Goal: Use online tool/utility: Utilize a website feature to perform a specific function

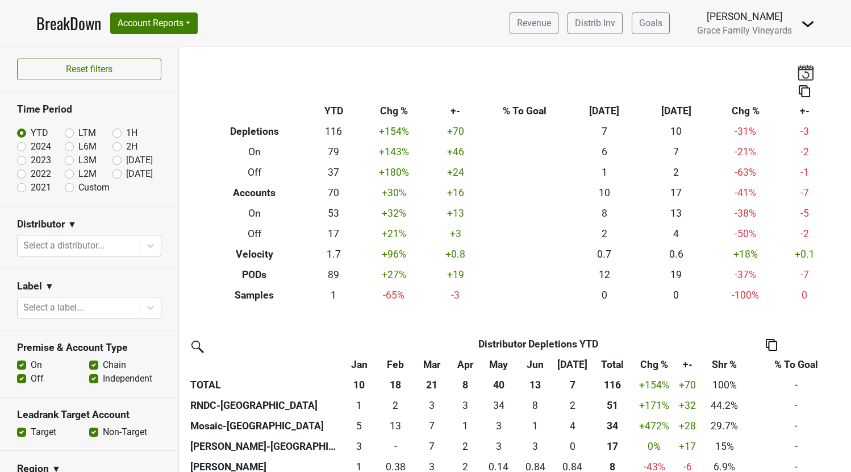
scroll to position [130, 0]
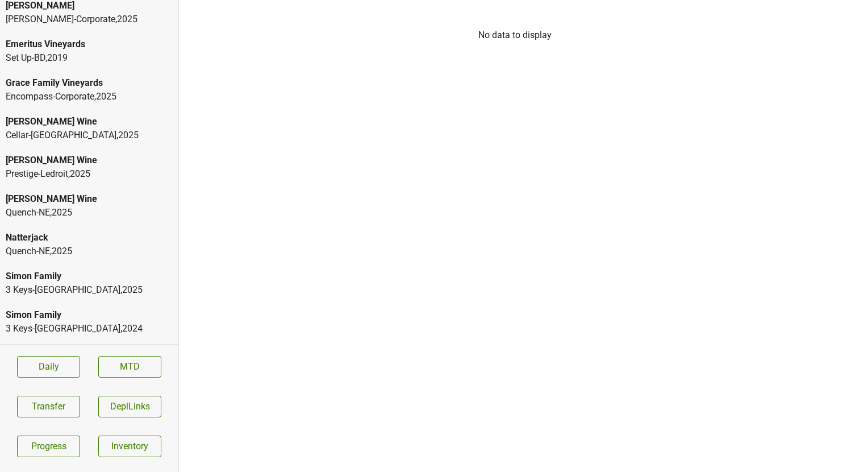
scroll to position [429, 0]
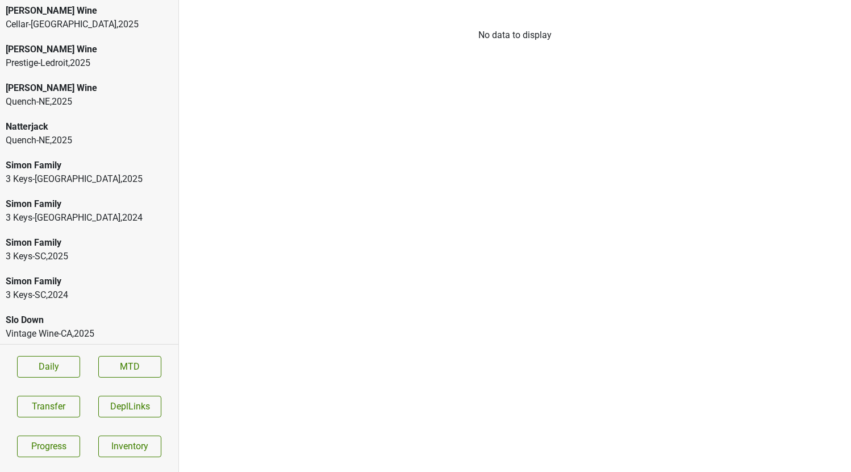
click at [93, 352] on div "Spottswoode" at bounding box center [89, 359] width 167 height 14
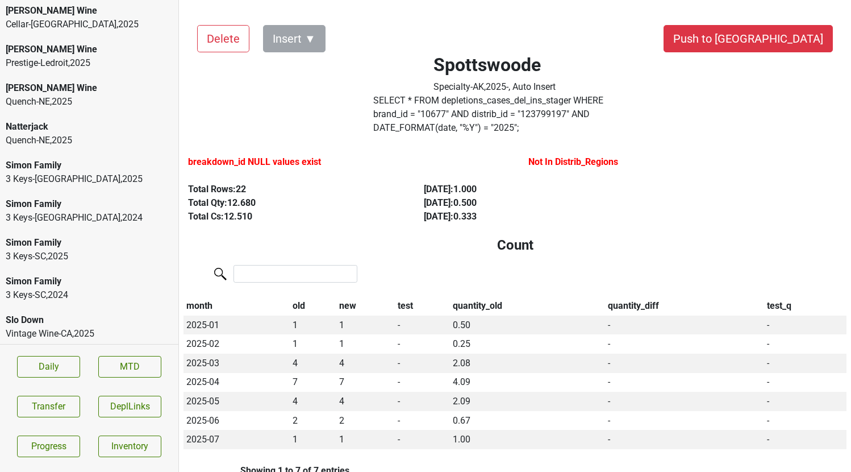
click at [93, 327] on div "Vintage Wine-CA , 2025" at bounding box center [89, 334] width 167 height 14
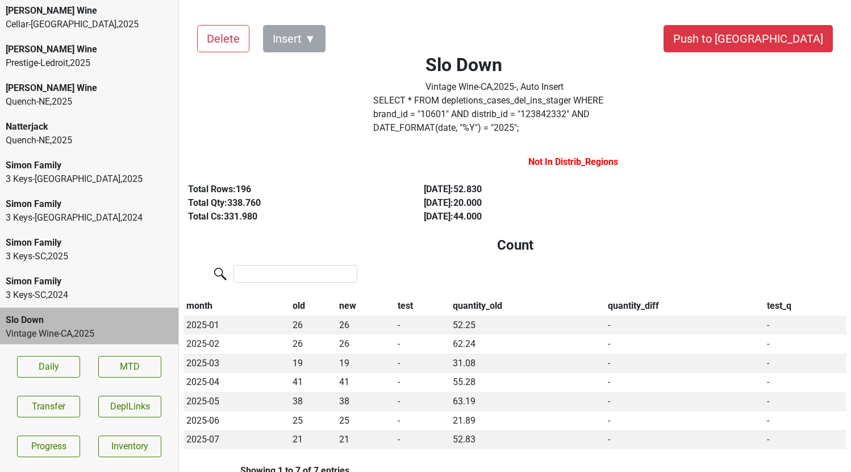
click at [78, 288] on div "3 Keys-[GEOGRAPHIC_DATA] , 2024" at bounding box center [89, 295] width 167 height 14
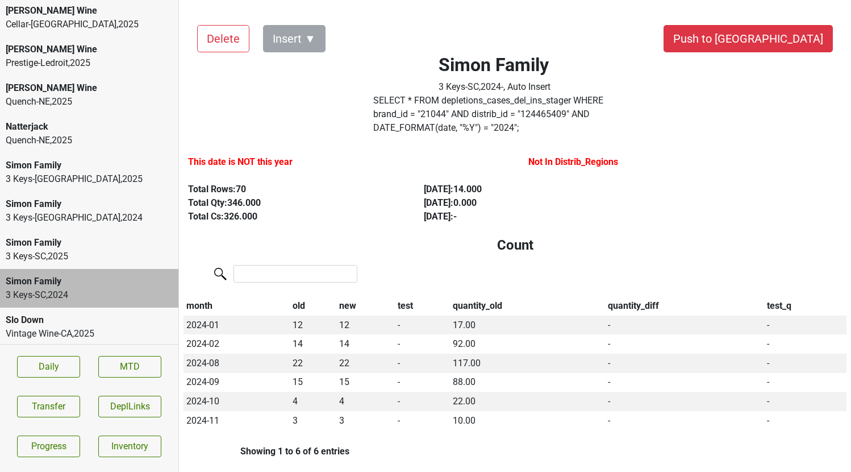
click at [72, 249] on div "3 Keys-SC , 2025" at bounding box center [89, 256] width 167 height 14
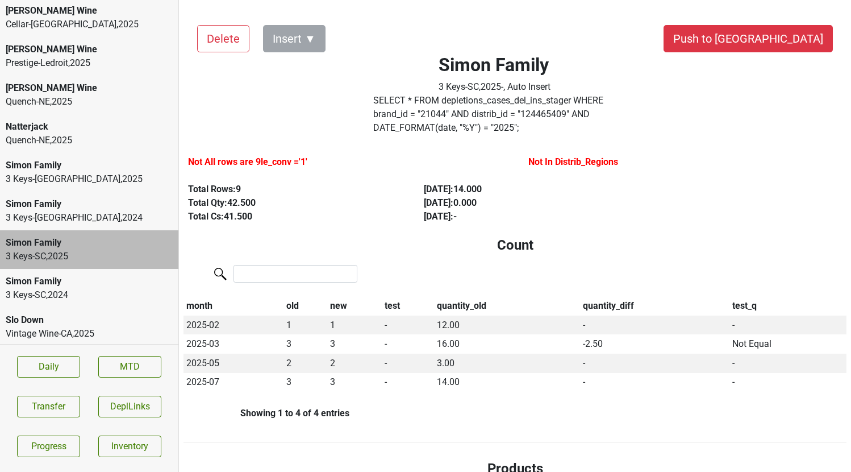
click at [66, 192] on div "Simon Family 3 Keys-[GEOGRAPHIC_DATA] , 2024" at bounding box center [89, 211] width 178 height 39
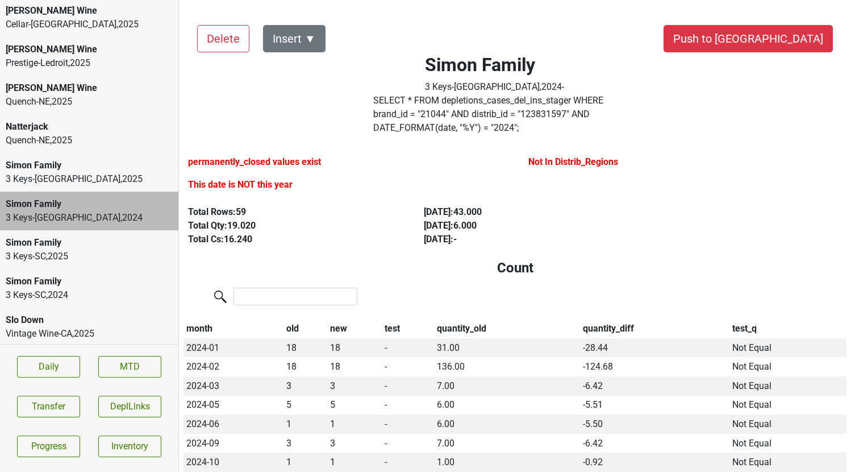
click at [61, 172] on div "3 Keys-[GEOGRAPHIC_DATA] , 2025" at bounding box center [89, 179] width 167 height 14
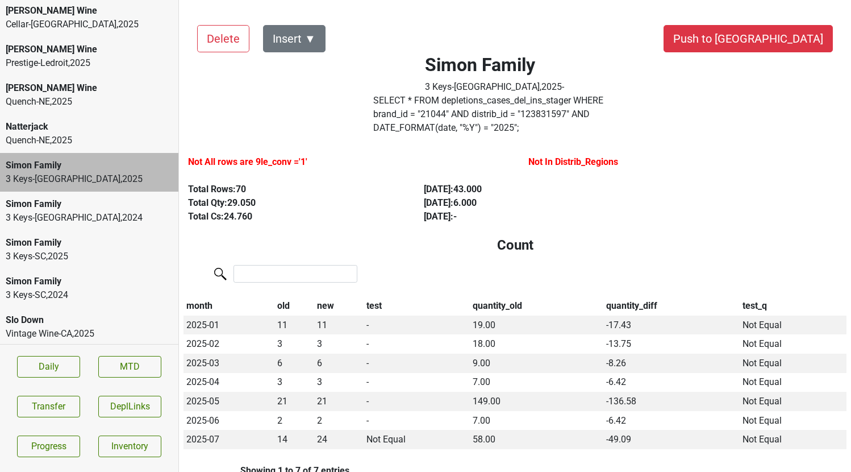
click at [55, 134] on div "Quench-NE , 2025" at bounding box center [89, 141] width 167 height 14
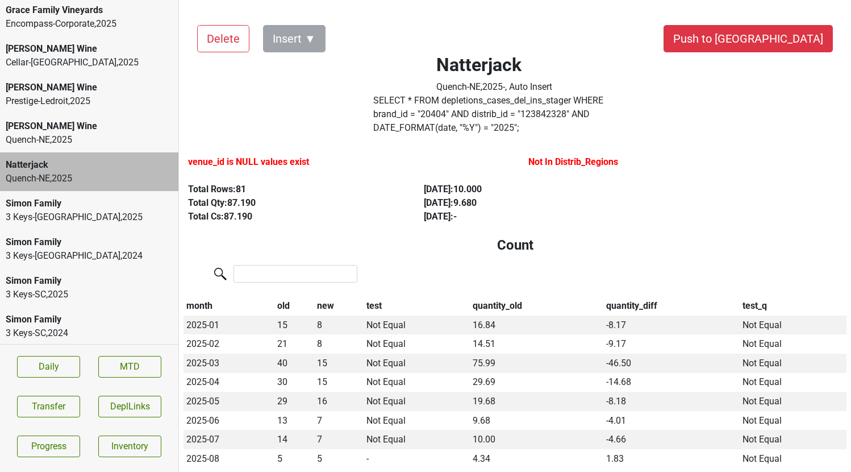
scroll to position [378, 0]
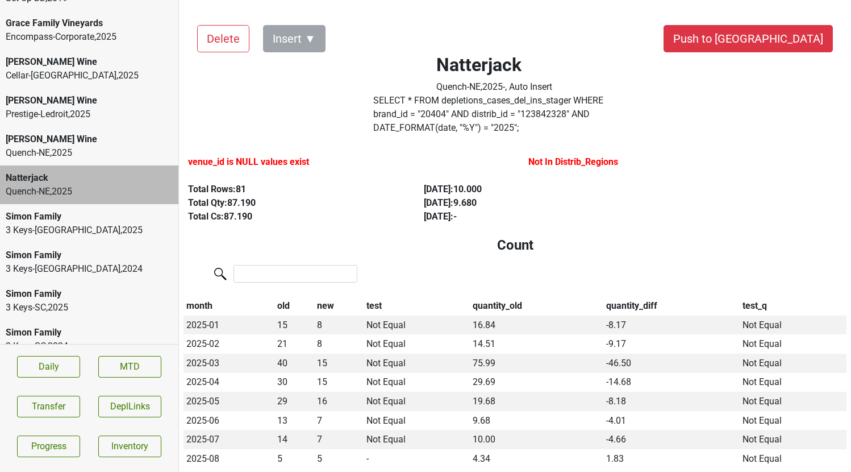
click at [55, 132] on div "[PERSON_NAME] Wine" at bounding box center [89, 139] width 167 height 14
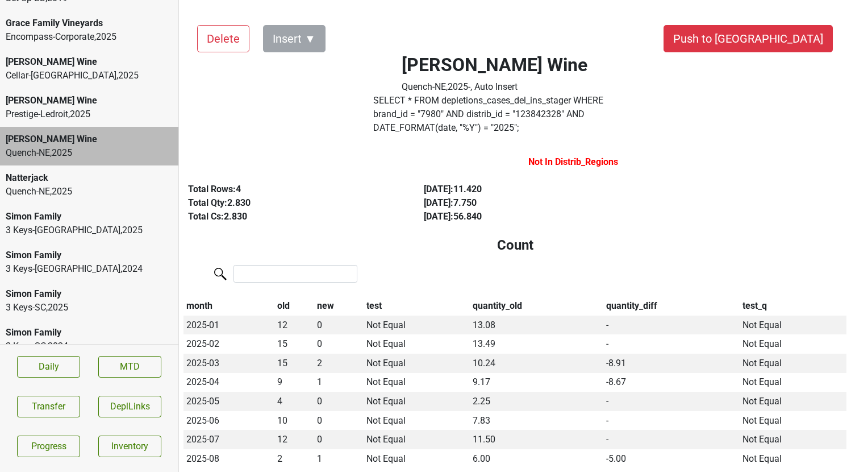
click at [57, 88] on div "[PERSON_NAME] Wine Prestige-Ledroit , 2025" at bounding box center [89, 107] width 178 height 39
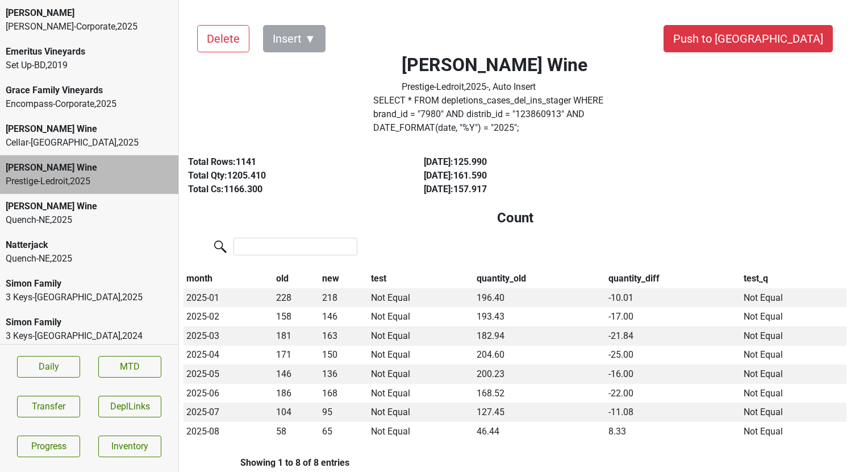
scroll to position [294, 0]
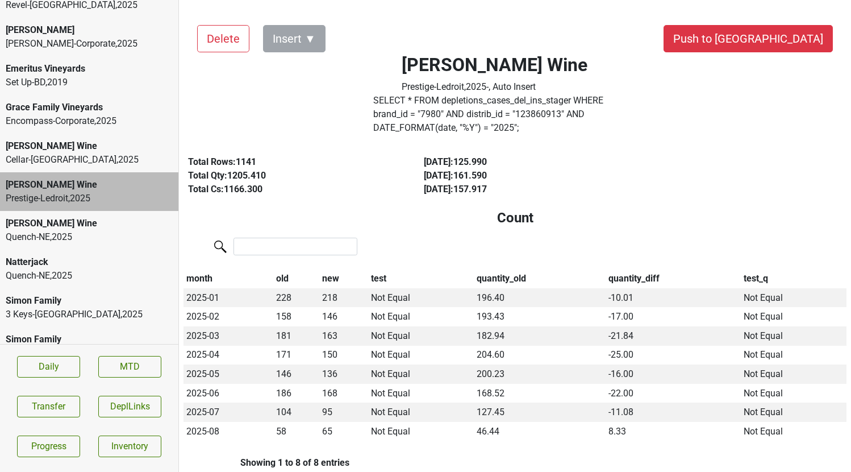
click at [54, 153] on div "Cellar-[GEOGRAPHIC_DATA] , 2025" at bounding box center [89, 160] width 167 height 14
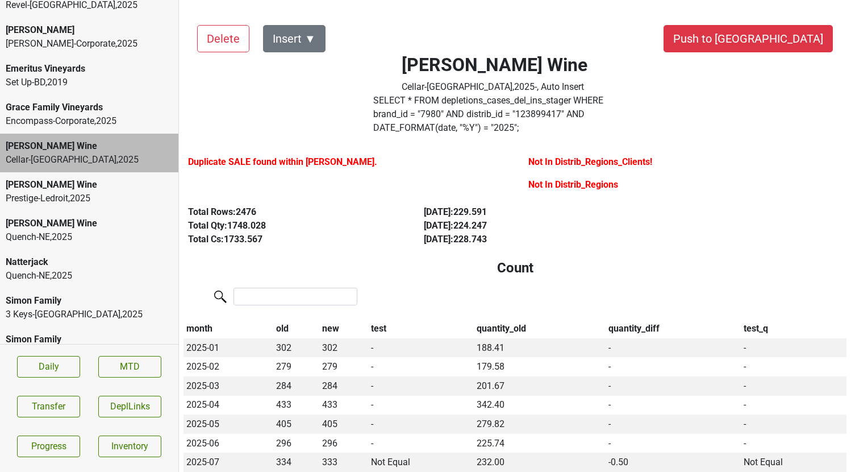
click at [465, 113] on label "SELECT * FROM depletions_cases_del_ins_stager WHERE brand_id = " 7980 " AND dis…" at bounding box center [494, 114] width 242 height 41
copy label "123899417"
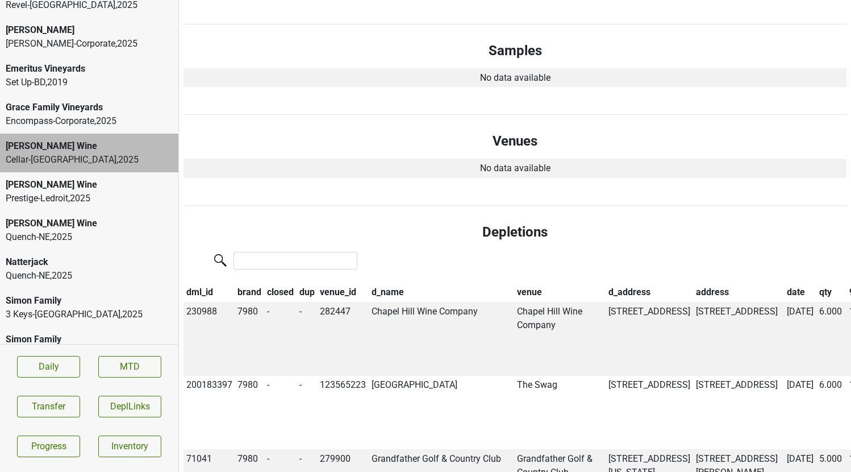
scroll to position [649, 0]
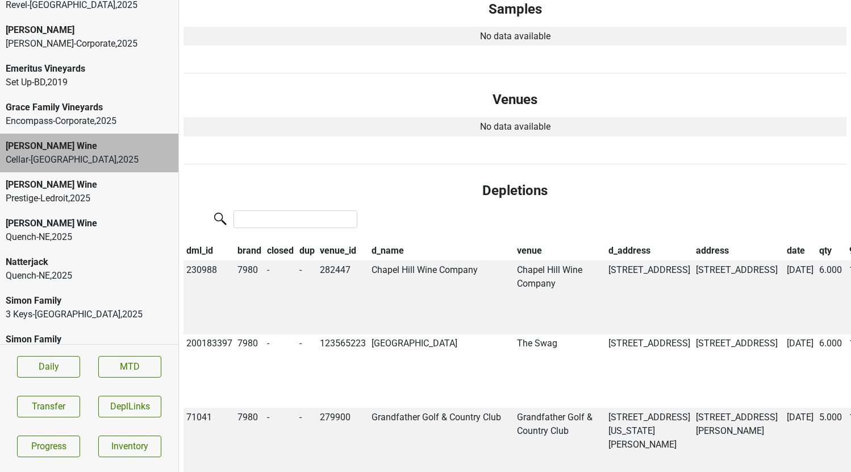
click at [306, 242] on th "dup" at bounding box center [307, 251] width 21 height 19
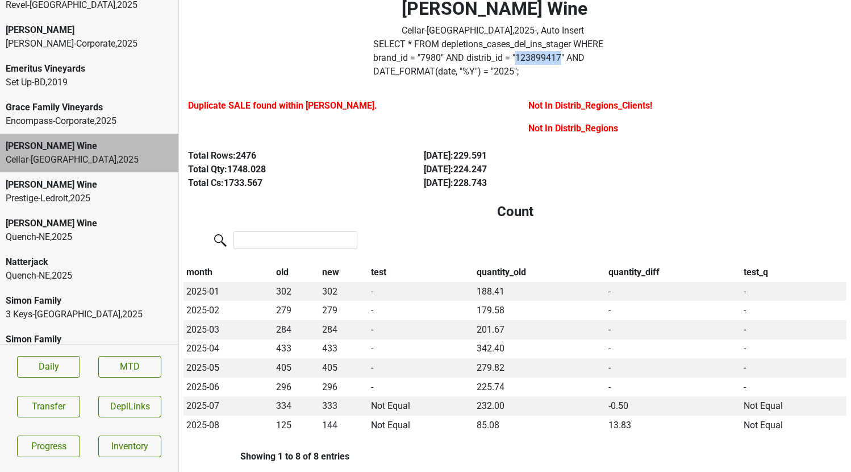
scroll to position [0, 0]
